Goal: Navigation & Orientation: Find specific page/section

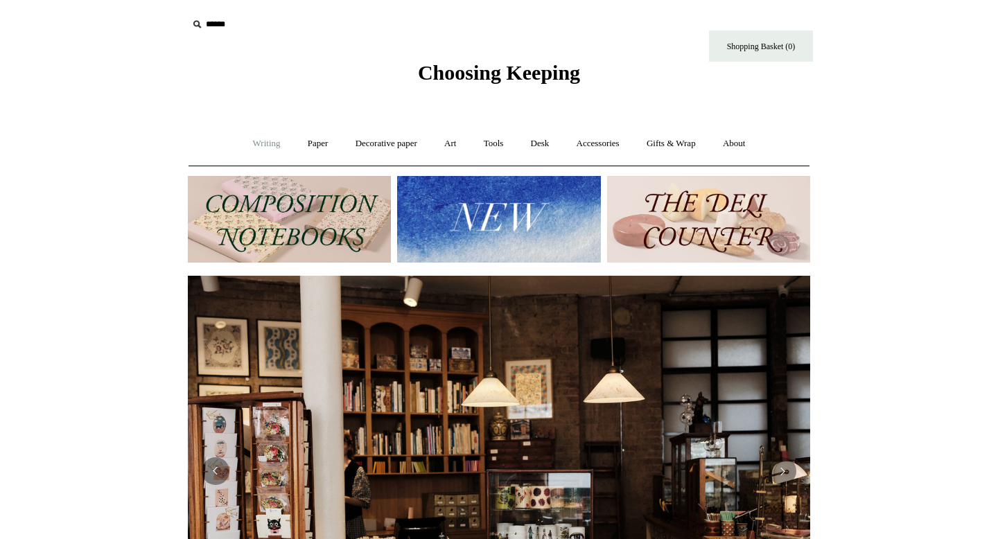
click at [272, 148] on link "Writing +" at bounding box center [266, 143] width 53 height 37
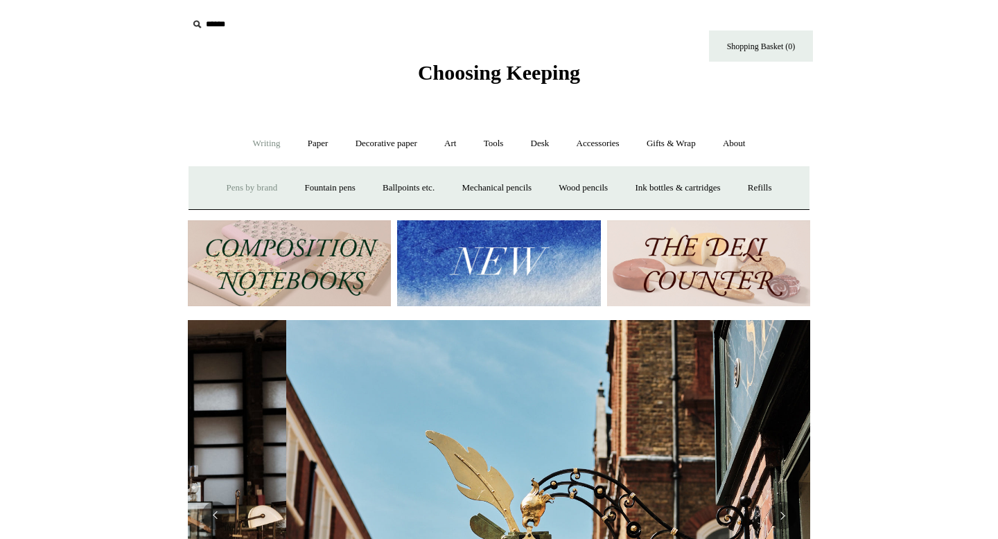
scroll to position [0, 622]
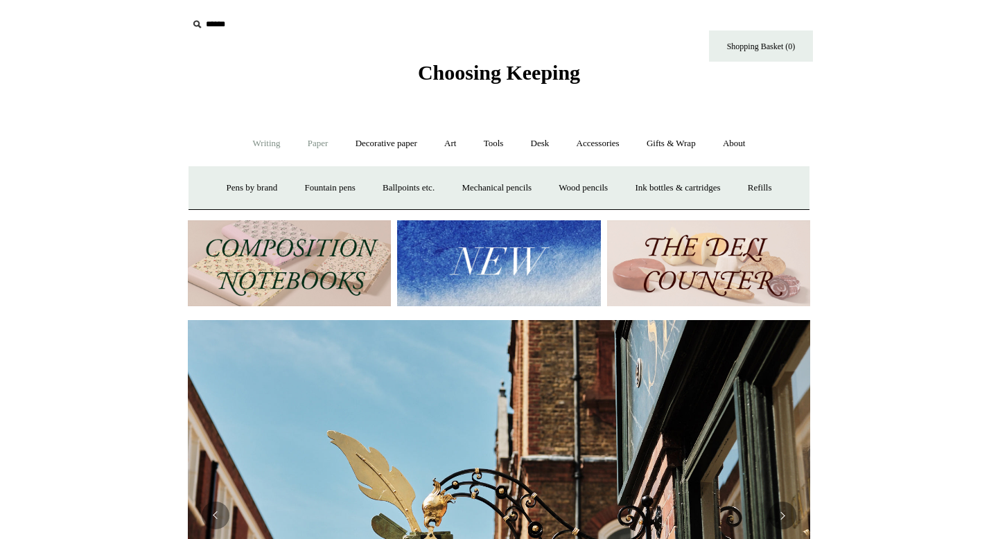
click at [326, 144] on link "Paper +" at bounding box center [318, 143] width 46 height 37
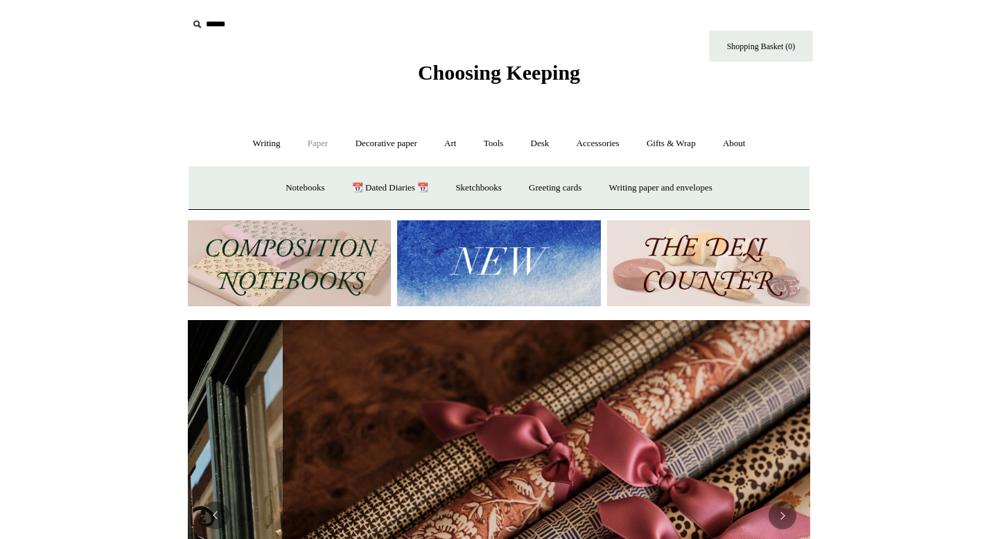
scroll to position [0, 1244]
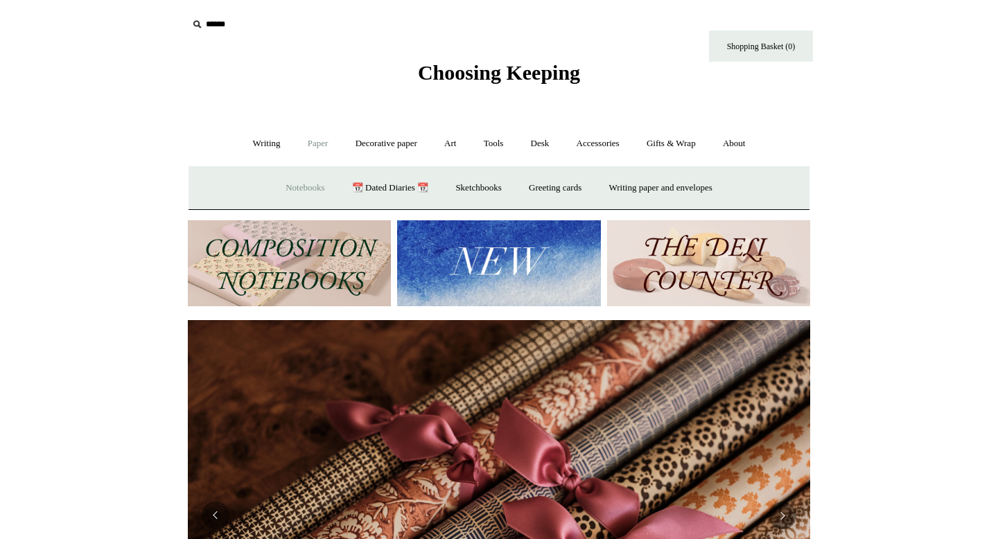
click at [306, 181] on link "Notebooks +" at bounding box center [305, 188] width 64 height 37
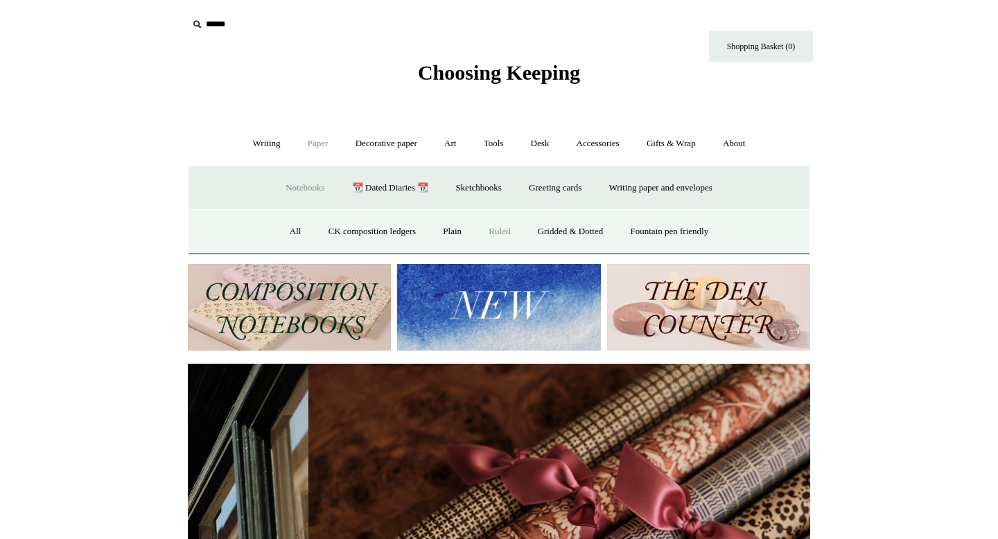
click at [495, 233] on link "Ruled" at bounding box center [499, 231] width 46 height 37
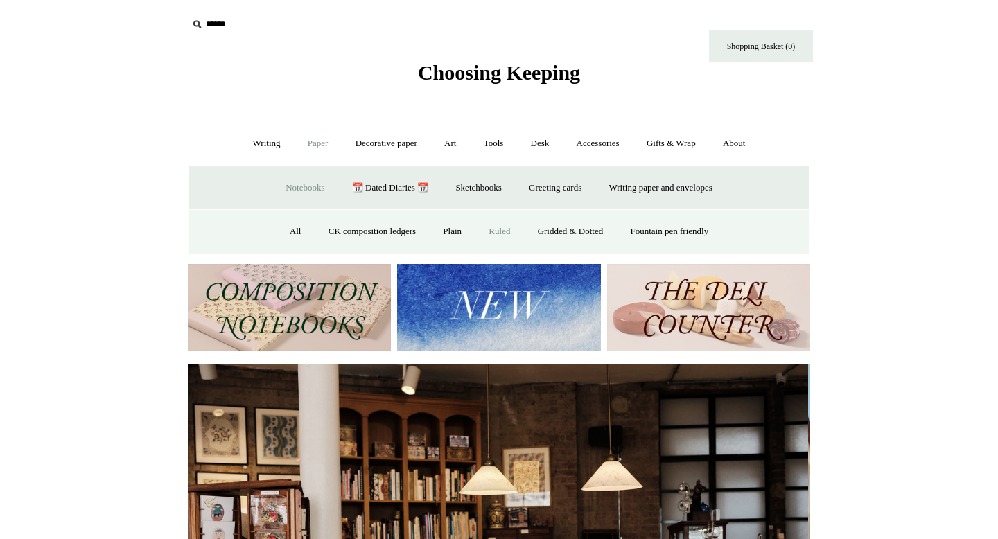
scroll to position [0, 0]
